Goal: Task Accomplishment & Management: Use online tool/utility

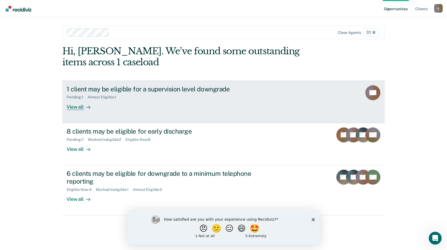
click at [81, 108] on div "View all" at bounding box center [82, 104] width 30 height 10
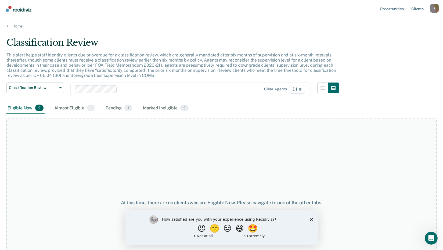
click at [27, 110] on div "Eligible Now 0" at bounding box center [25, 108] width 38 height 12
click at [117, 109] on div "Pending 1" at bounding box center [119, 108] width 29 height 12
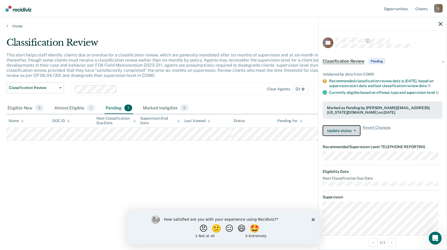
click at [348, 134] on button "Update status" at bounding box center [342, 130] width 38 height 11
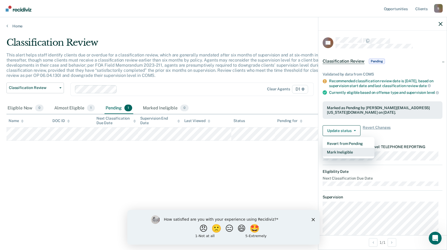
click at [337, 155] on button "Mark Ineligible" at bounding box center [349, 152] width 52 height 9
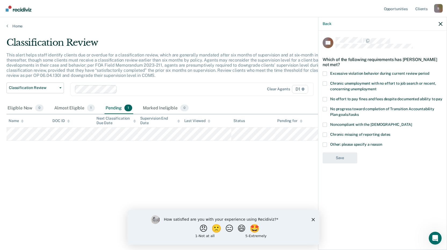
click at [325, 144] on span at bounding box center [325, 144] width 4 height 4
click at [383, 142] on input "Other: please specify a reason" at bounding box center [383, 142] width 0 height 0
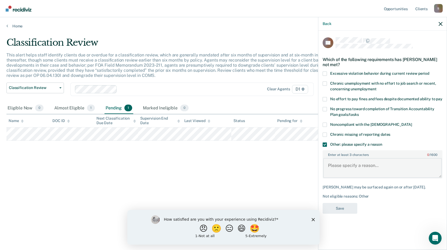
click at [340, 166] on textarea "Enter at least 3 characters 0 / 1600" at bounding box center [382, 168] width 119 height 20
type textarea "In residential S/A Programming"
click at [332, 210] on button "Save" at bounding box center [340, 208] width 35 height 11
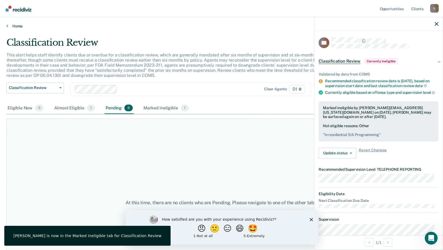
click at [7, 26] on icon at bounding box center [7, 26] width 2 height 4
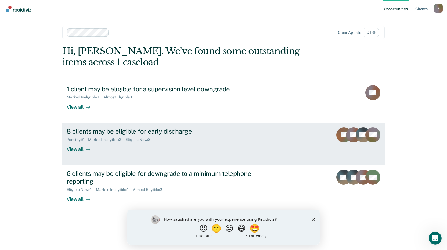
click at [76, 149] on div "View all" at bounding box center [82, 147] width 30 height 10
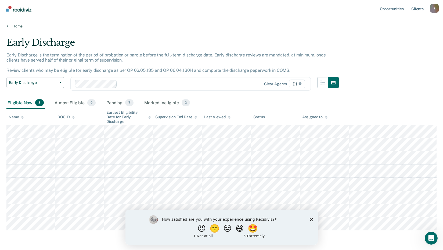
click at [8, 27] on icon at bounding box center [7, 26] width 2 height 4
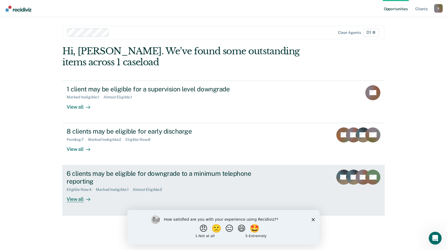
click at [77, 199] on div "View all" at bounding box center [82, 197] width 30 height 10
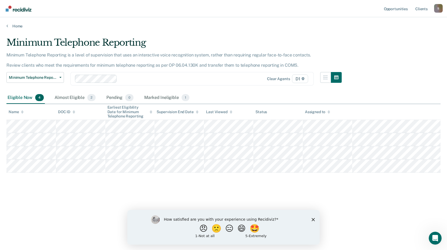
click at [345, 39] on div "Minimum Telephone Reporting Minimum Telephone Reporting is a level of supervisi…" at bounding box center [223, 123] width 434 height 173
